Goal: Transaction & Acquisition: Purchase product/service

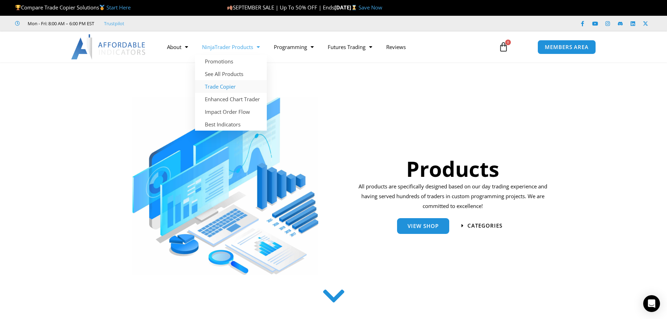
drag, startPoint x: 229, startPoint y: 84, endPoint x: 255, endPoint y: 90, distance: 25.7
click at [229, 84] on link "Trade Copier" at bounding box center [231, 86] width 72 height 13
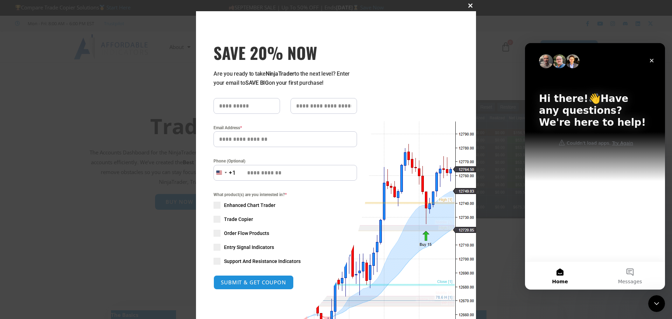
click at [471, 4] on span "SAVE 20% NOW popup" at bounding box center [470, 6] width 11 height 4
